Goal: Transaction & Acquisition: Download file/media

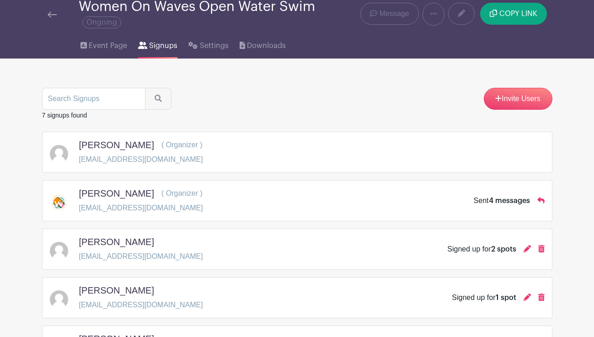
scroll to position [42, 0]
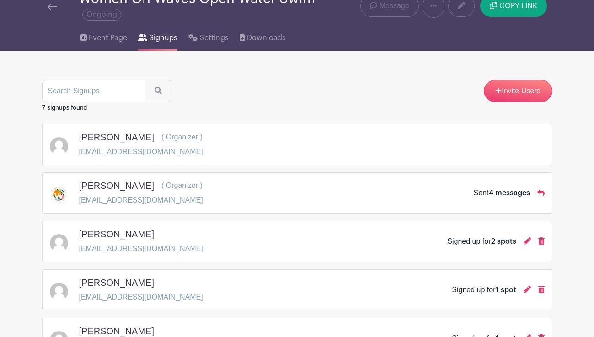
click at [146, 298] on p "[EMAIL_ADDRESS][DOMAIN_NAME]" at bounding box center [141, 297] width 124 height 11
click at [146, 298] on p "jennasexton85@gmail.com" at bounding box center [141, 297] width 124 height 11
copy div "jennasexton85@gmail.com"
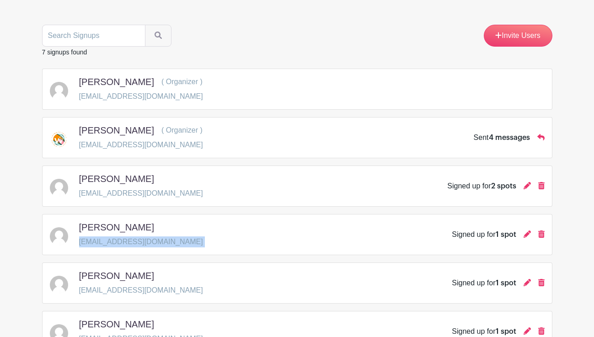
scroll to position [96, 0]
click at [259, 47] on div "Invite Users" at bounding box center [297, 36] width 510 height 22
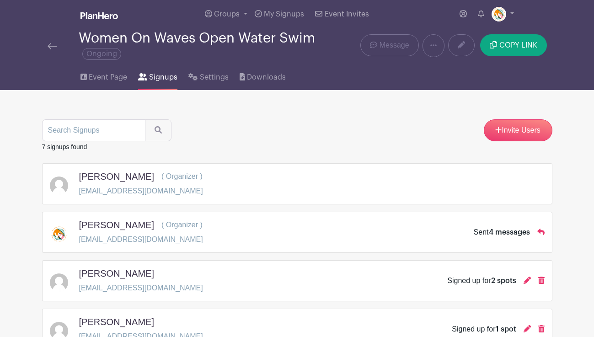
scroll to position [3, 0]
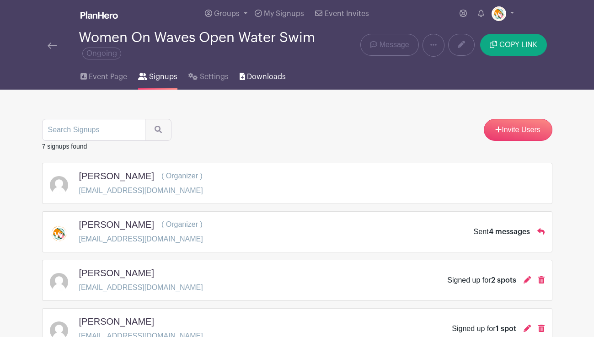
click at [256, 77] on span "Downloads" at bounding box center [266, 76] width 39 height 11
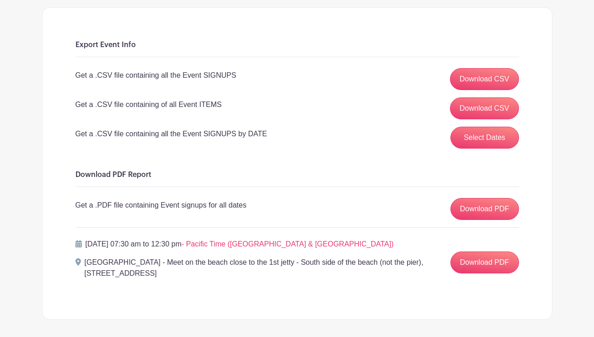
scroll to position [115, 0]
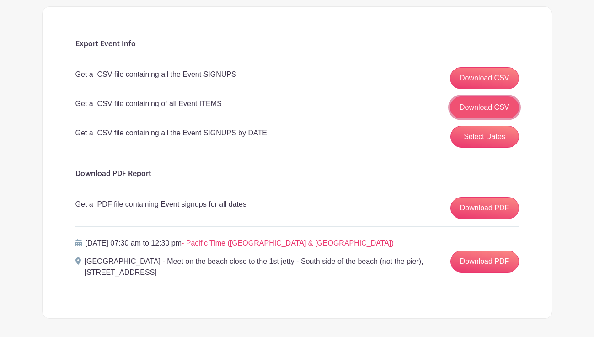
click at [470, 110] on link "Download CSV" at bounding box center [484, 107] width 69 height 22
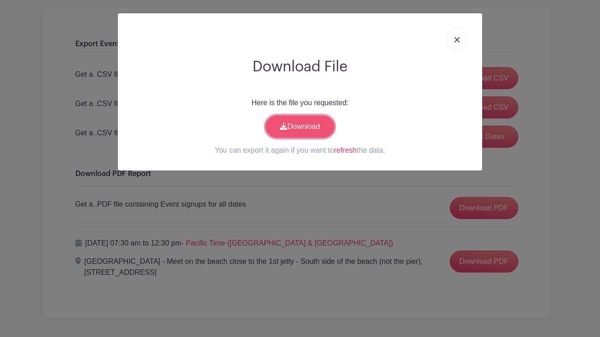
click at [296, 124] on link "Download" at bounding box center [300, 127] width 69 height 22
click at [342, 212] on div "Download File Here is the file you requested: Download You can export it again …" at bounding box center [300, 168] width 600 height 337
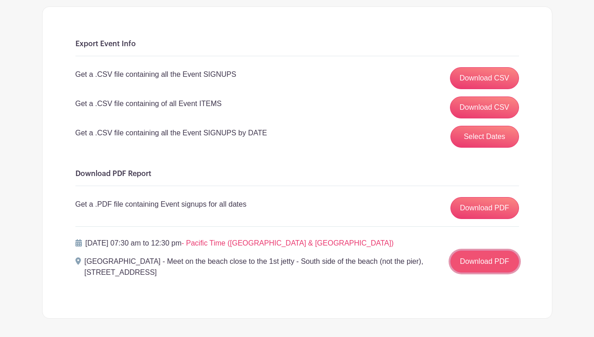
click at [477, 268] on link "Download PDF" at bounding box center [484, 261] width 69 height 22
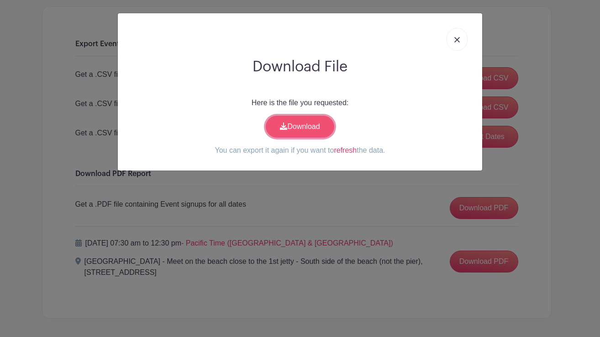
click at [304, 127] on link "Download" at bounding box center [300, 127] width 69 height 22
click at [459, 39] on img at bounding box center [457, 39] width 5 height 5
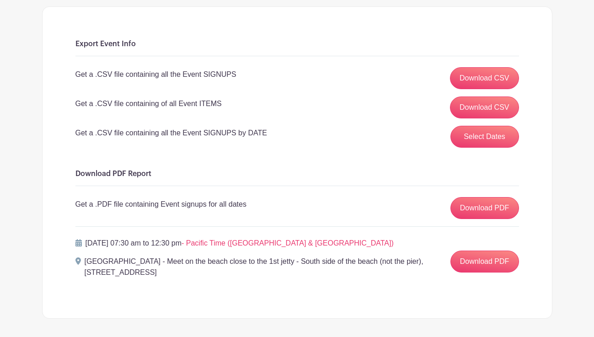
scroll to position [0, 0]
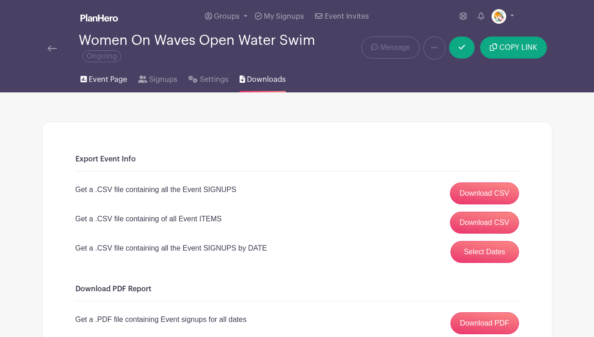
click at [104, 78] on span "Event Page" at bounding box center [108, 79] width 38 height 11
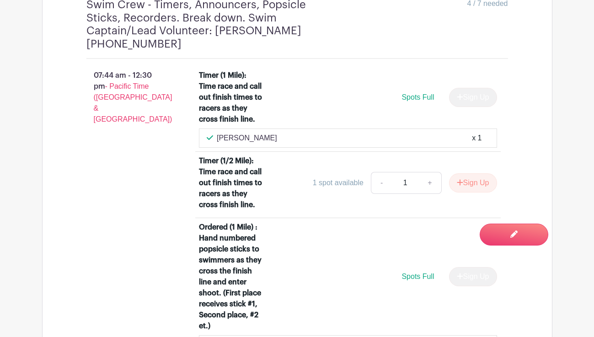
scroll to position [588, 0]
